Goal: Information Seeking & Learning: Learn about a topic

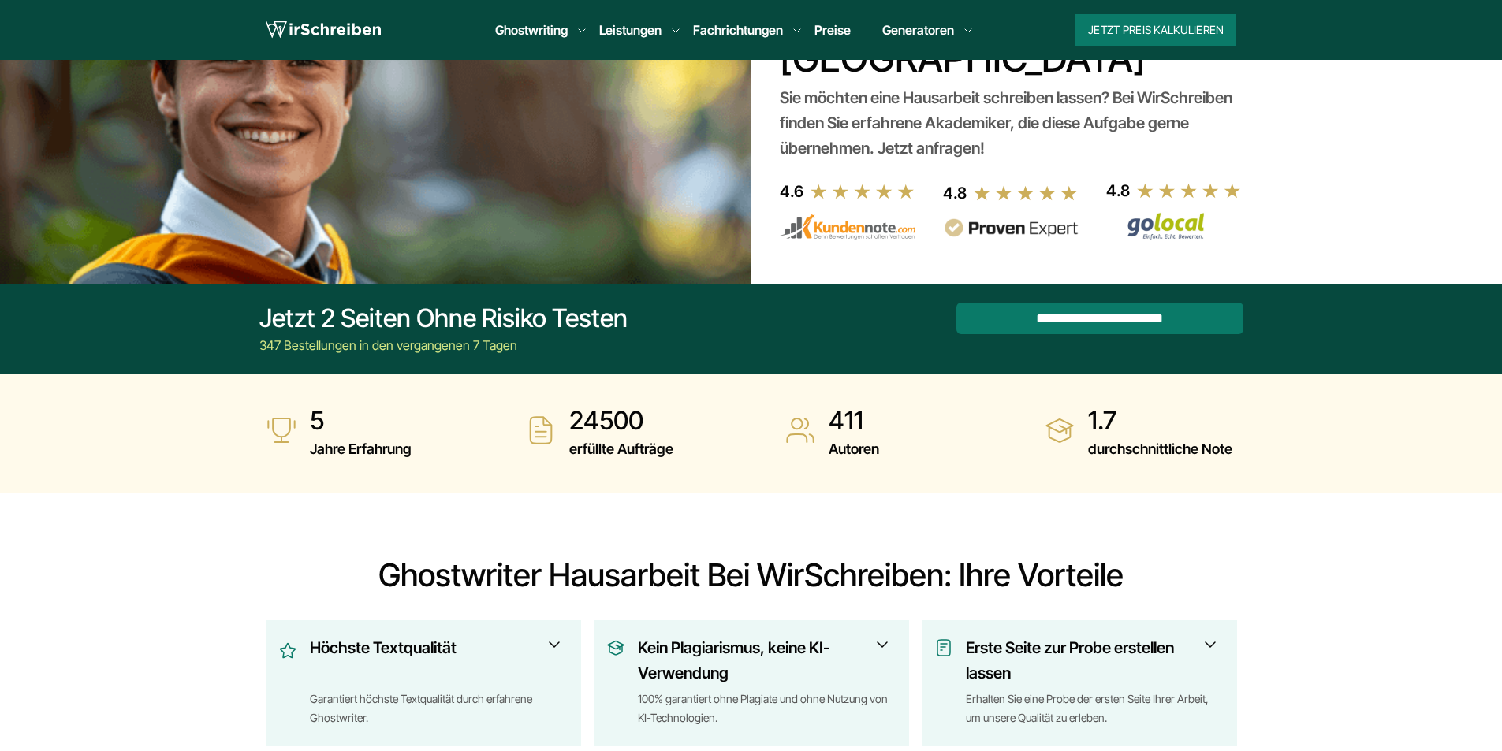
scroll to position [237, 0]
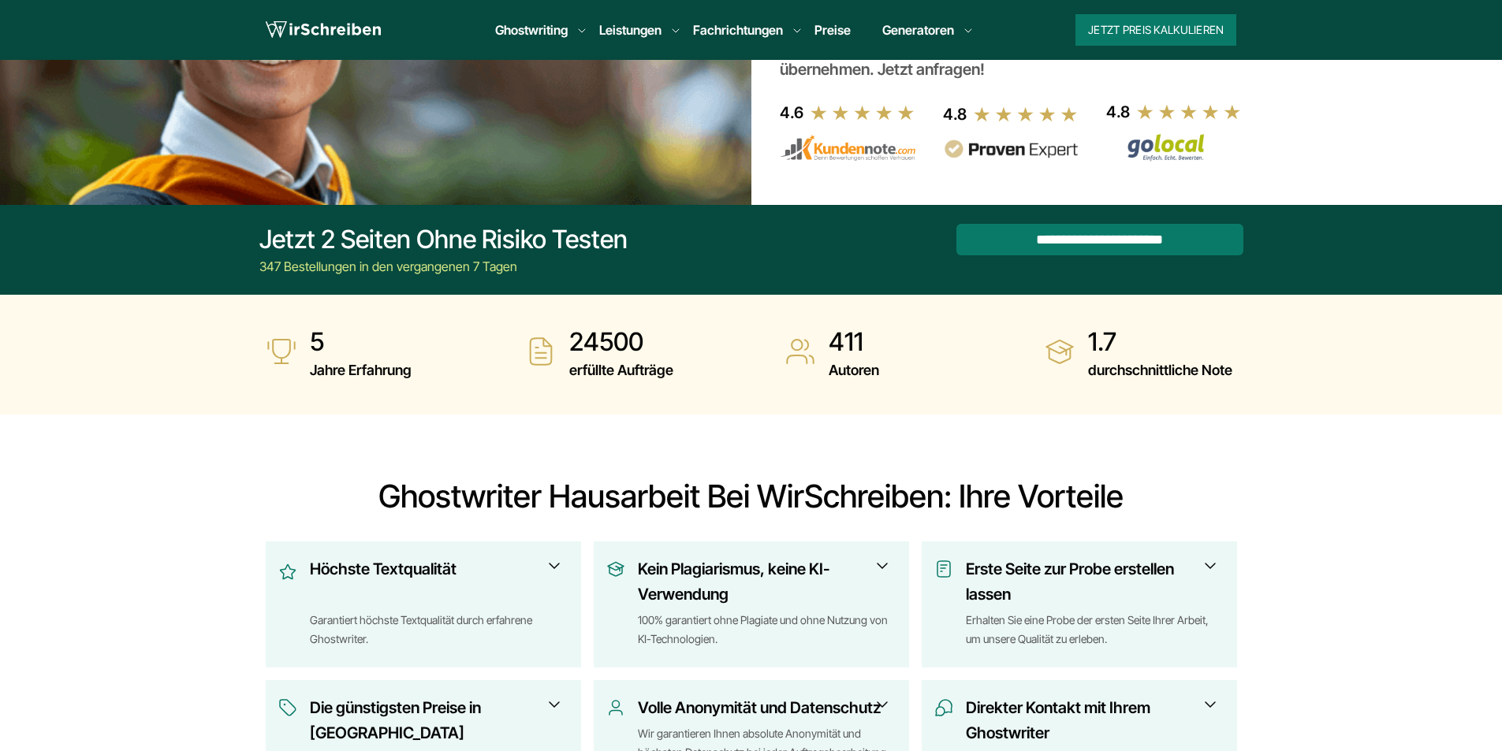
click at [840, 28] on link "Preise" at bounding box center [832, 30] width 36 height 16
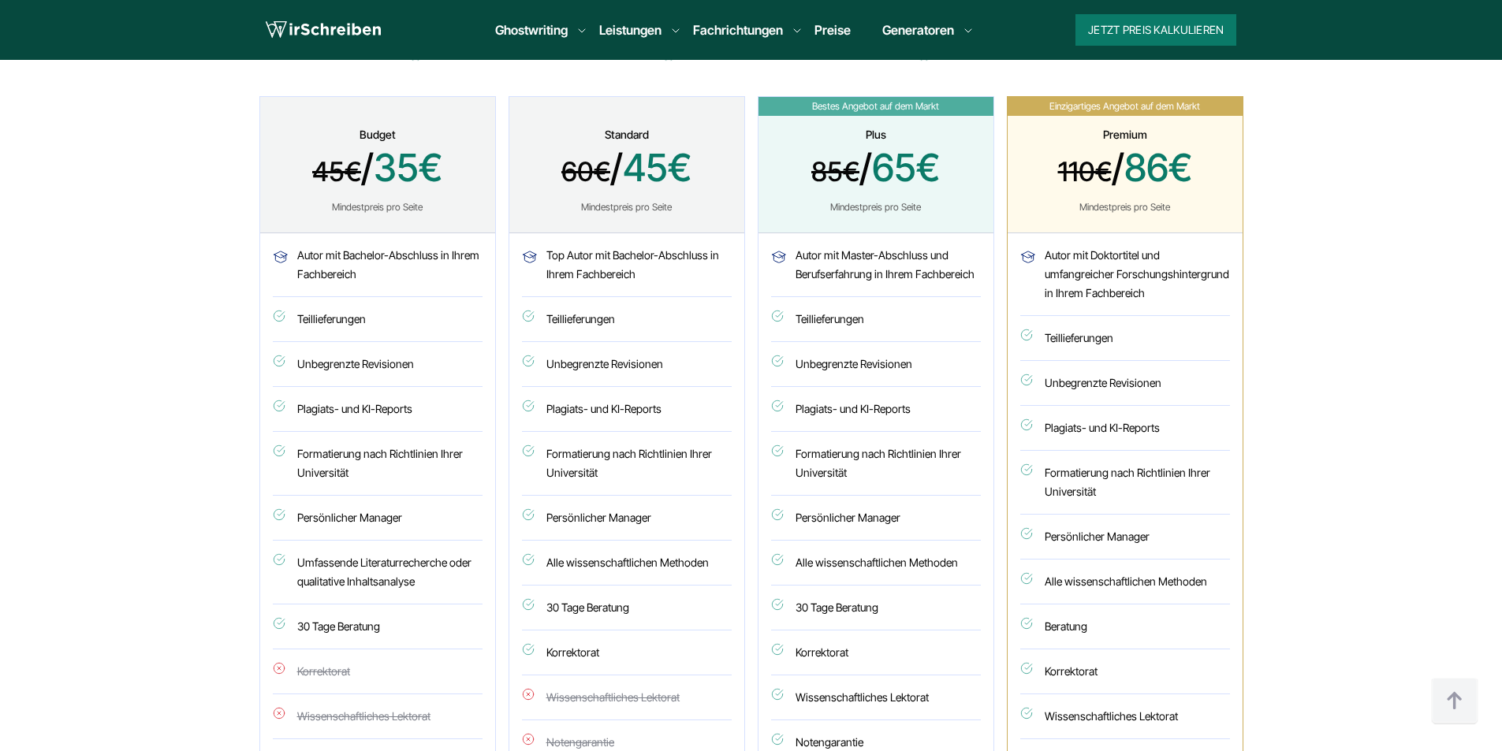
scroll to position [867, 0]
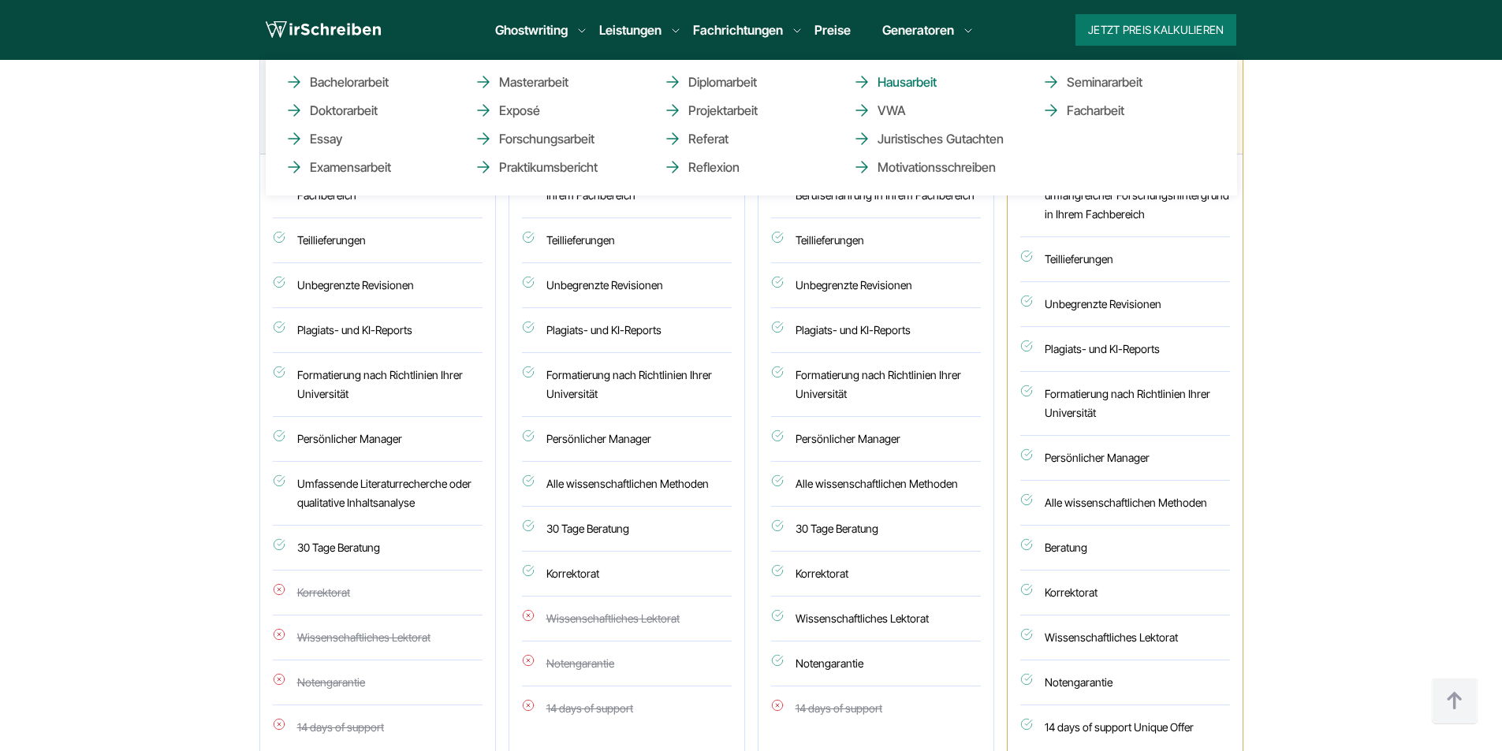
click at [896, 82] on link "Hausarbeit" at bounding box center [931, 82] width 158 height 19
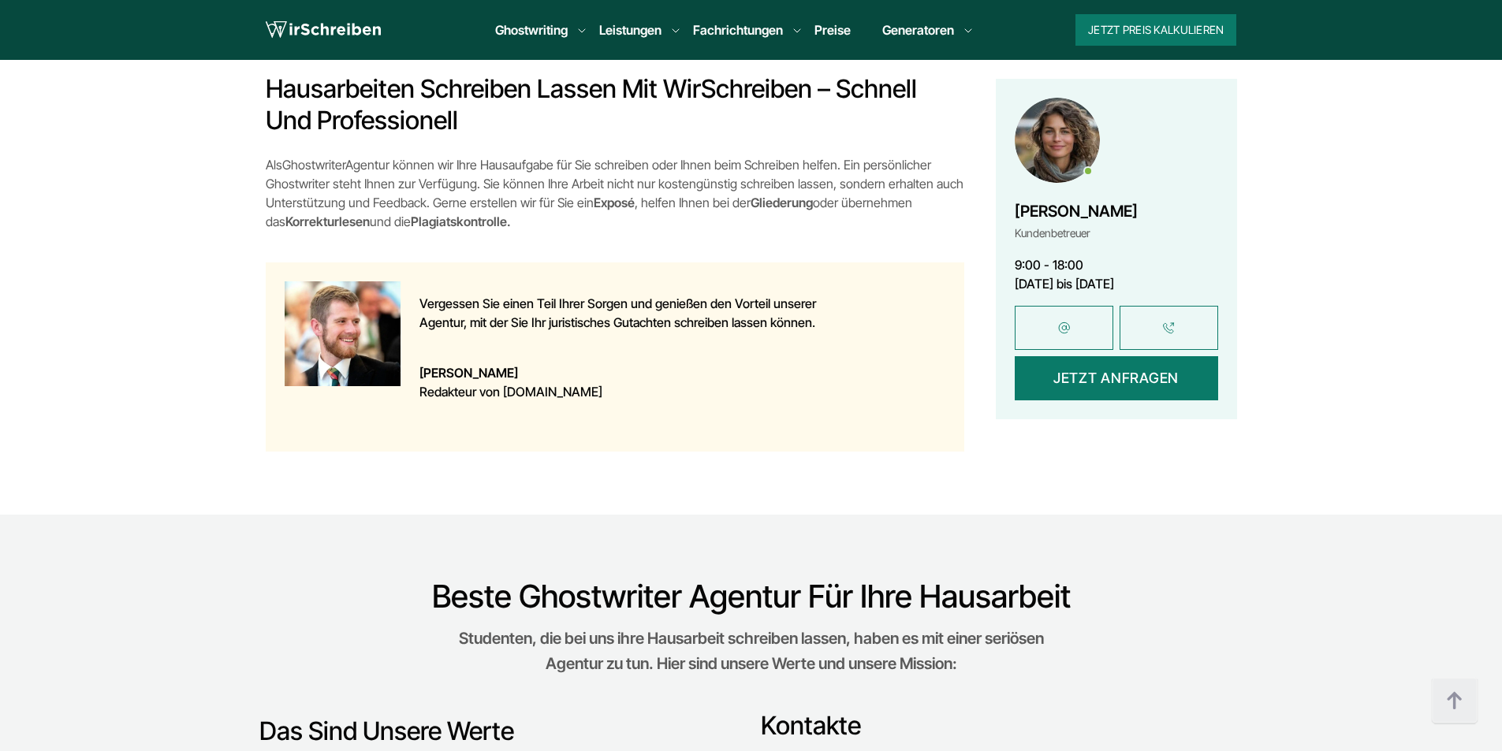
scroll to position [1025, 0]
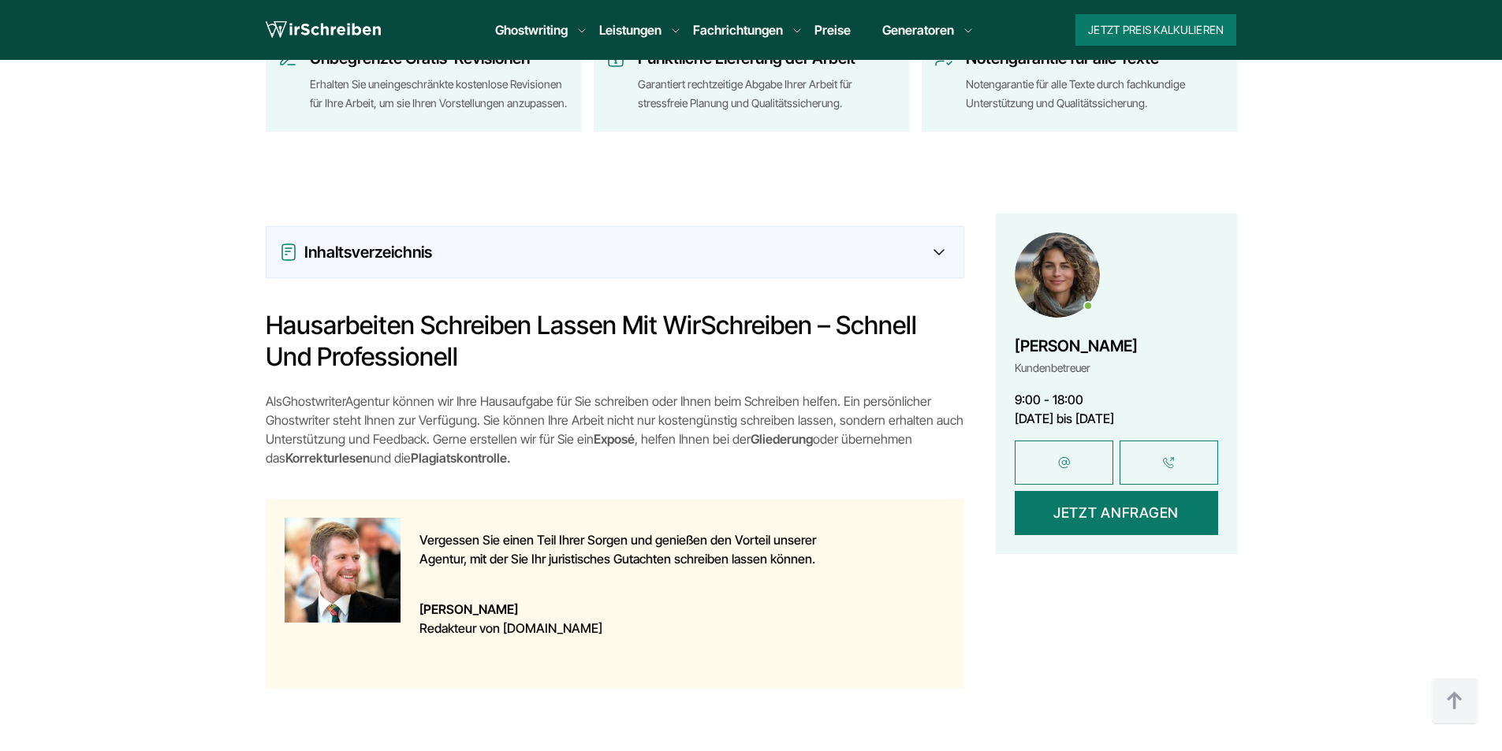
click at [937, 250] on icon at bounding box center [938, 252] width 9 height 5
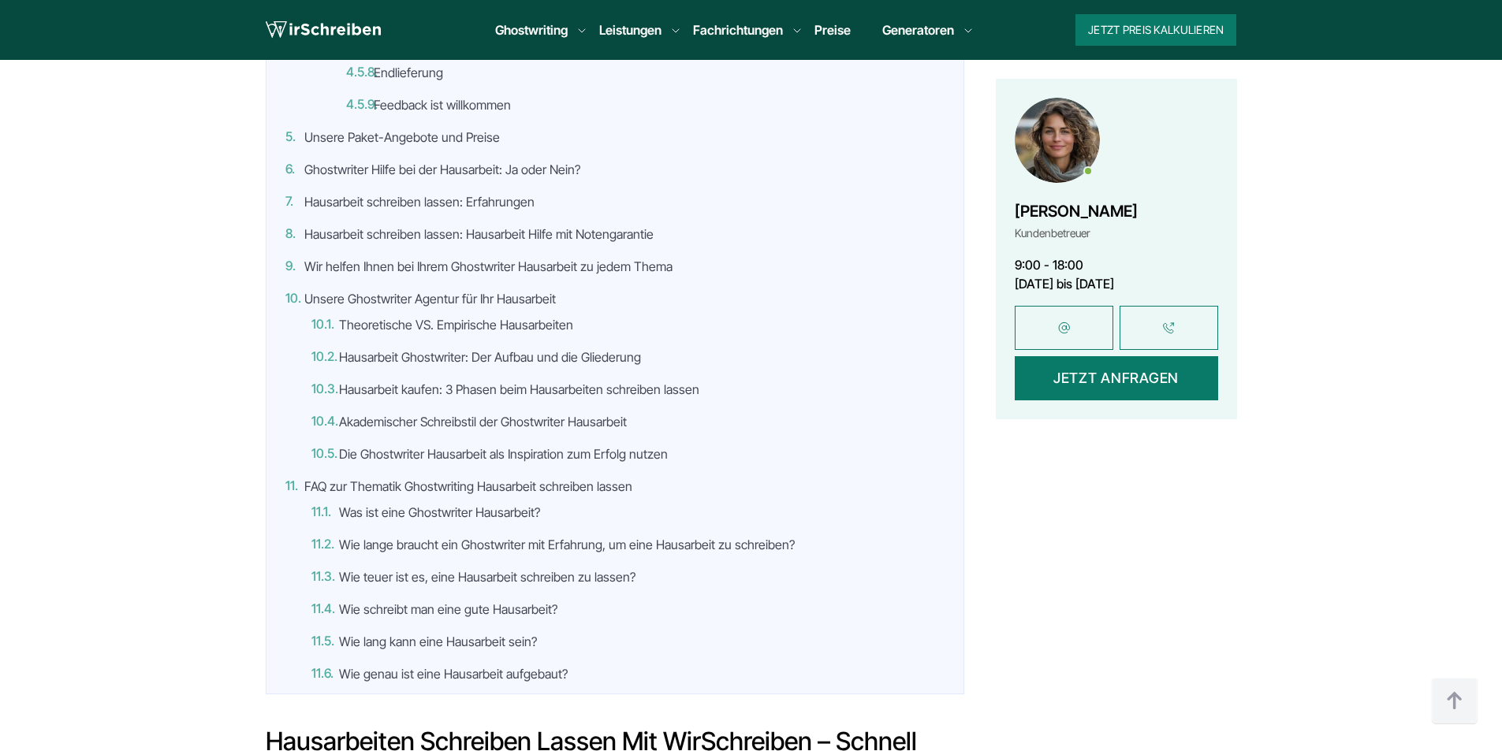
scroll to position [1971, 0]
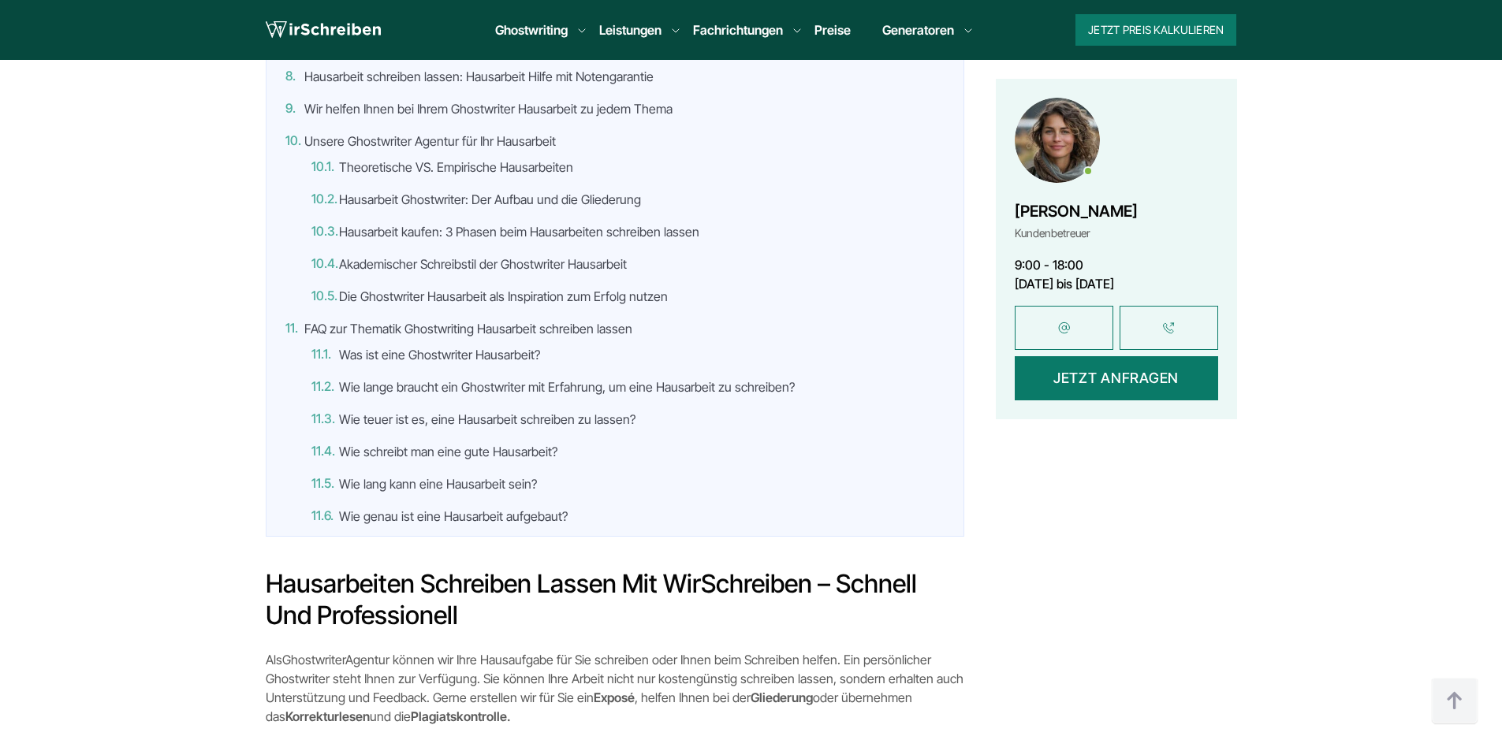
click at [516, 412] on link "Wie teuer ist es, eine Hausarbeit schreiben zu lassen?" at bounding box center [487, 420] width 296 height 16
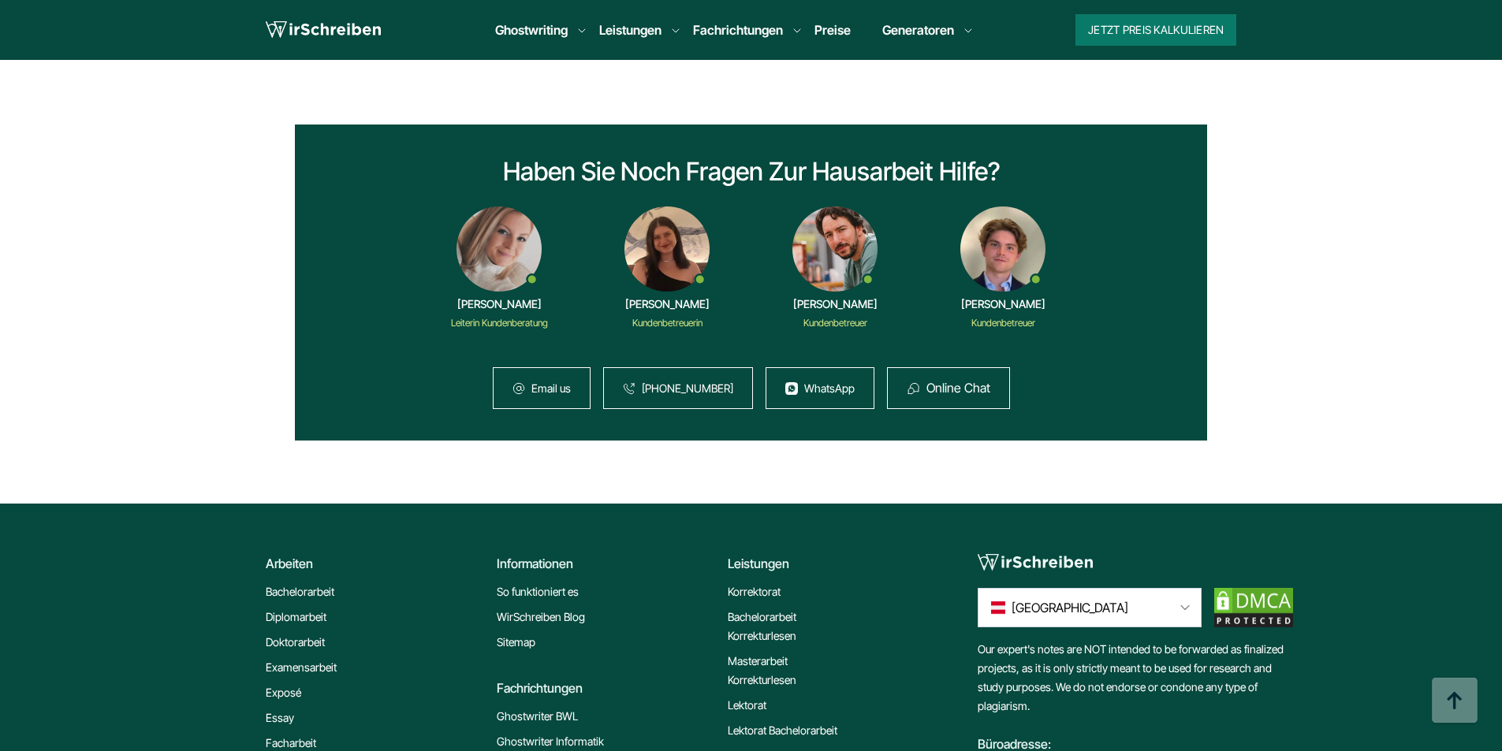
scroll to position [11110, 0]
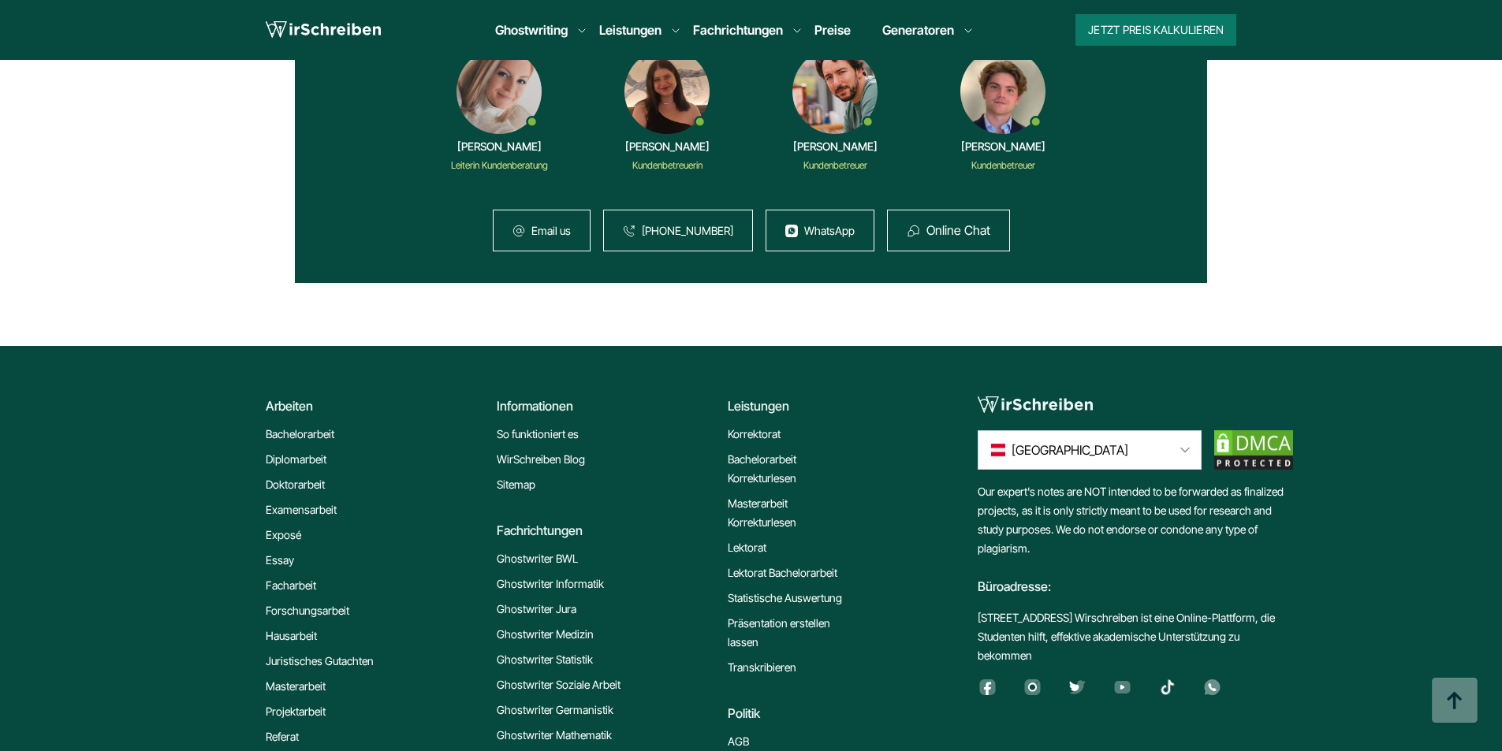
click at [551, 751] on link "Ghostwriter Psychologie" at bounding box center [555, 760] width 117 height 19
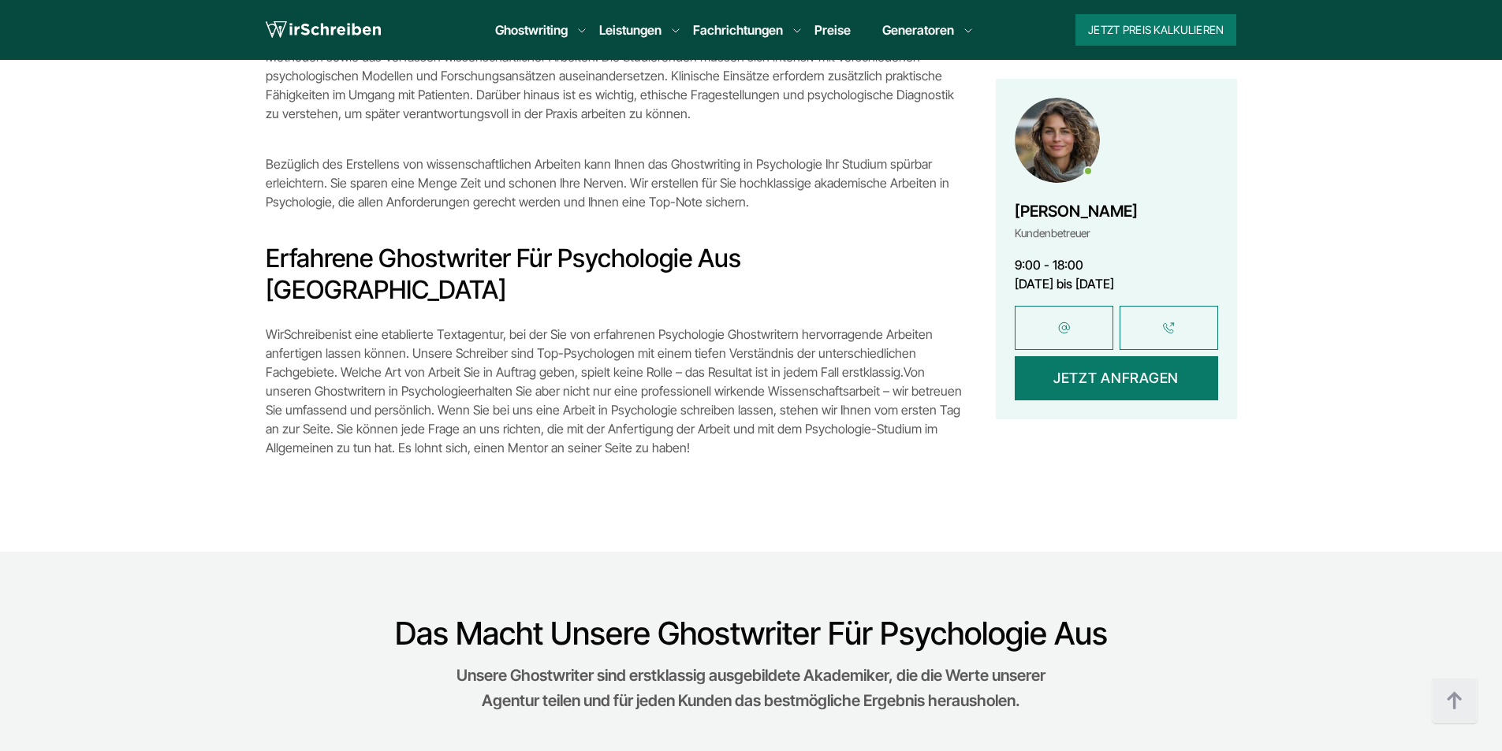
scroll to position [1735, 0]
